Goal: Find specific page/section: Find specific page/section

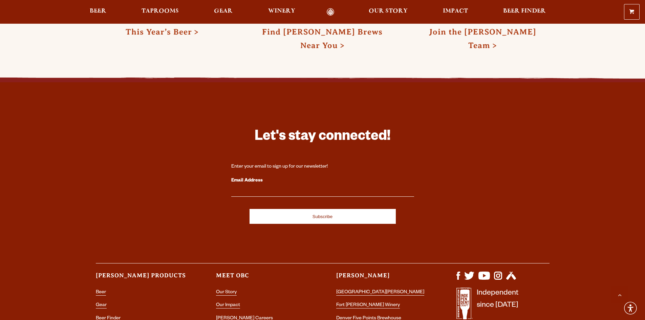
scroll to position [2011, 0]
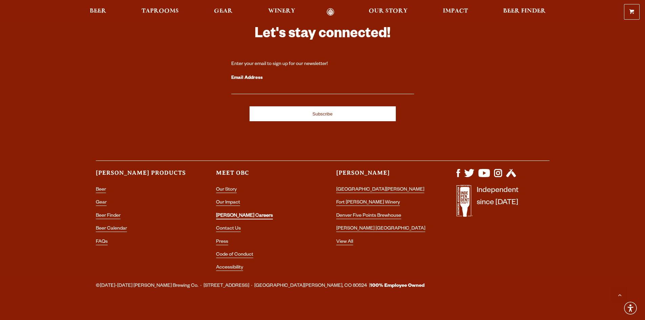
click at [235, 213] on link "[PERSON_NAME] Careers" at bounding box center [244, 216] width 57 height 6
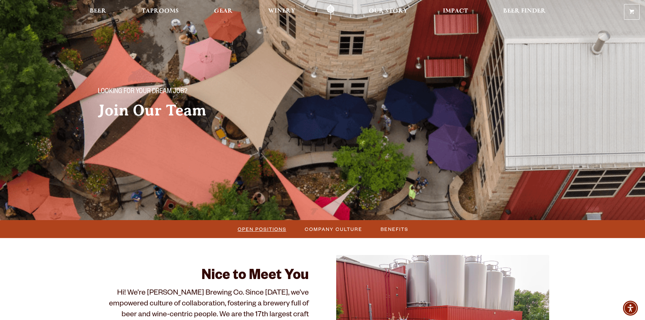
click at [270, 229] on span "Open Positions" at bounding box center [262, 229] width 49 height 10
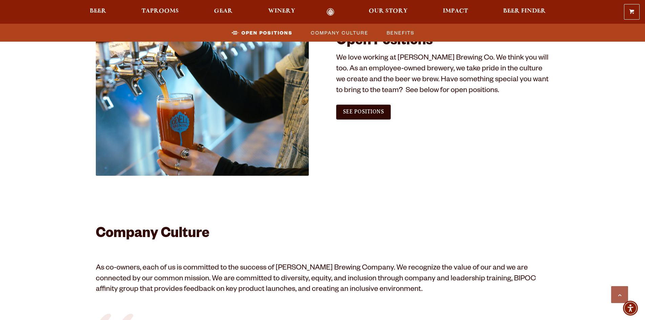
scroll to position [412, 0]
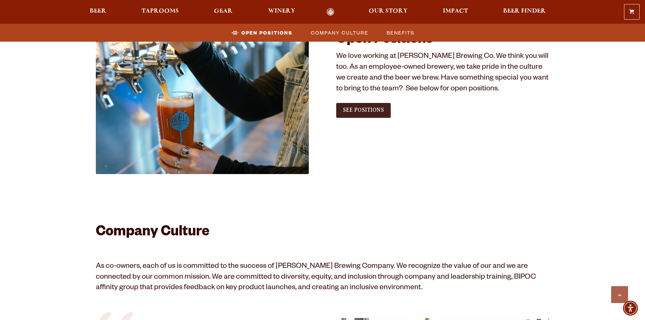
click at [362, 109] on span "See Positions" at bounding box center [363, 110] width 41 height 6
